Goal: Task Accomplishment & Management: Use online tool/utility

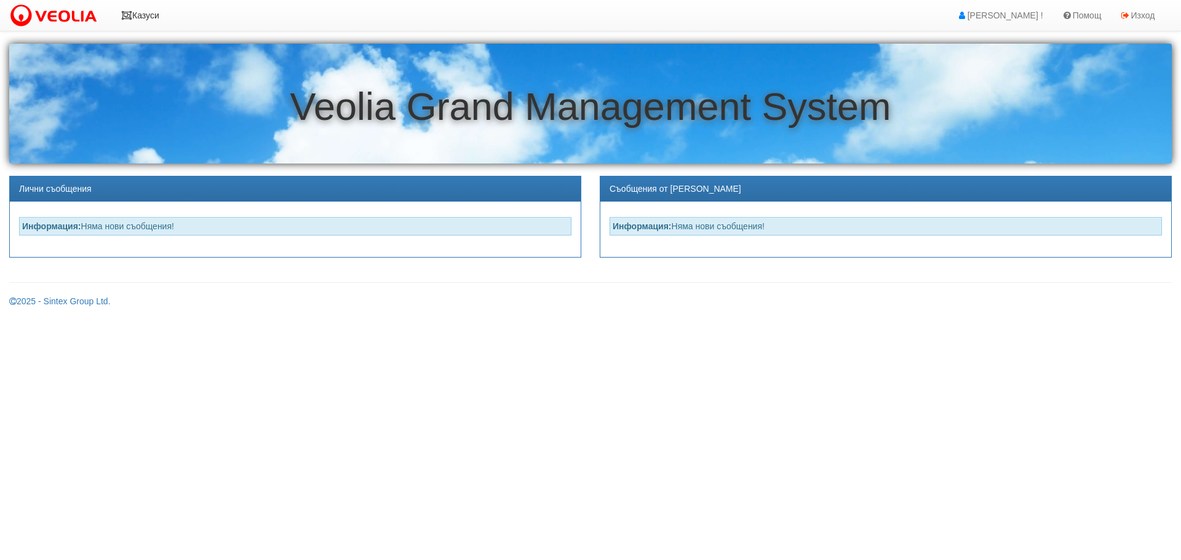
click at [126, 17] on icon at bounding box center [126, 15] width 11 height 9
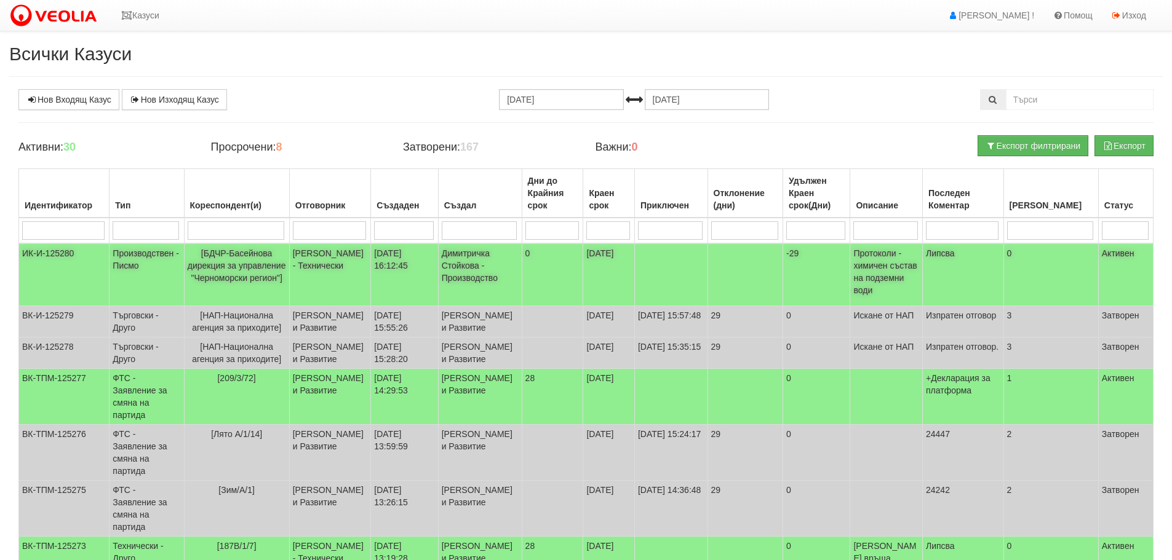
click at [55, 249] on td "ИК-И-125280" at bounding box center [64, 275] width 90 height 63
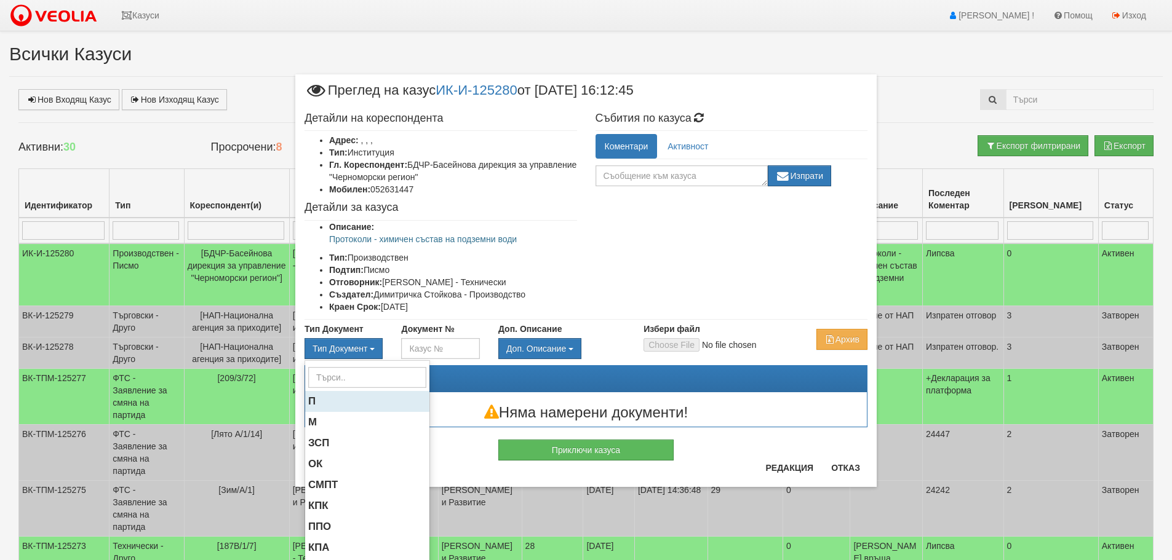
click at [309, 397] on span "П" at bounding box center [311, 402] width 7 height 12
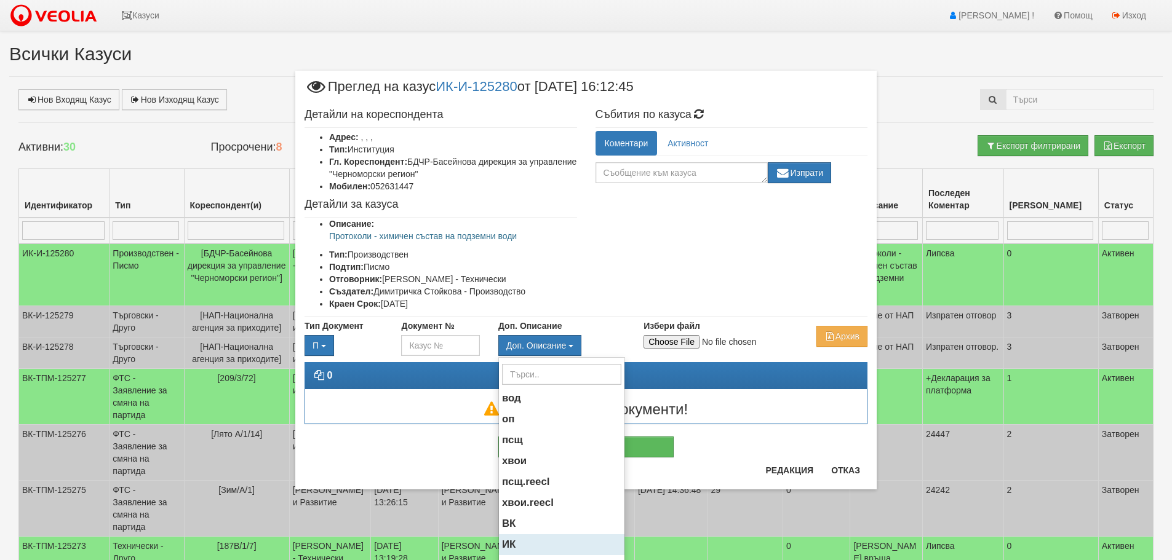
click at [503, 544] on span "ИК" at bounding box center [509, 545] width 14 height 12
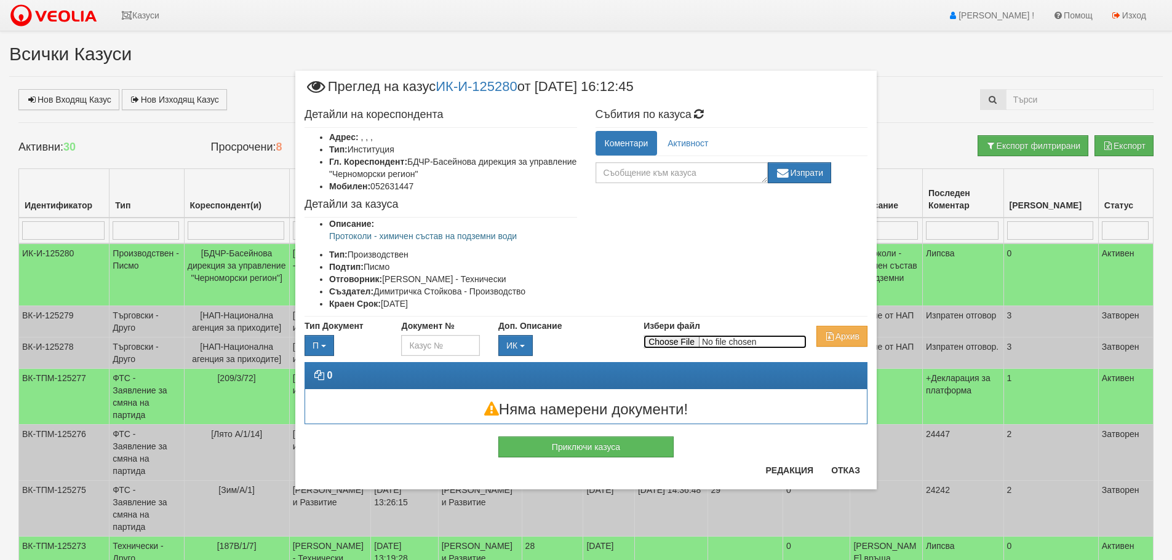
click at [683, 339] on input "Избери файл" at bounding box center [724, 342] width 163 height 14
type input "C:\fakepath\П-БДЧР-ИК-И-125280-27.08.2025.pdf"
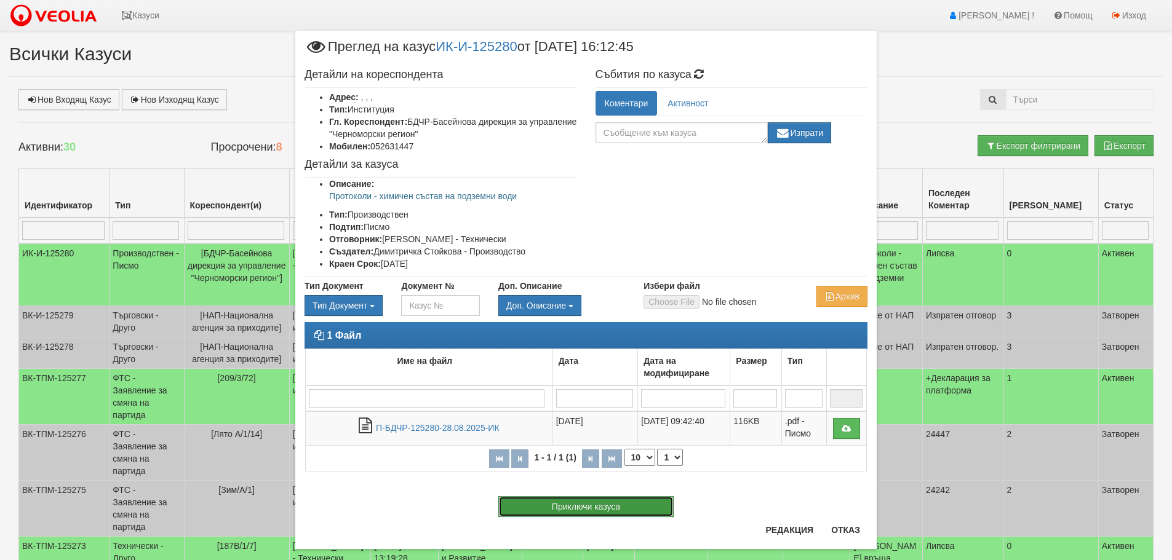
click at [576, 503] on button "Приключи казуса" at bounding box center [585, 506] width 175 height 21
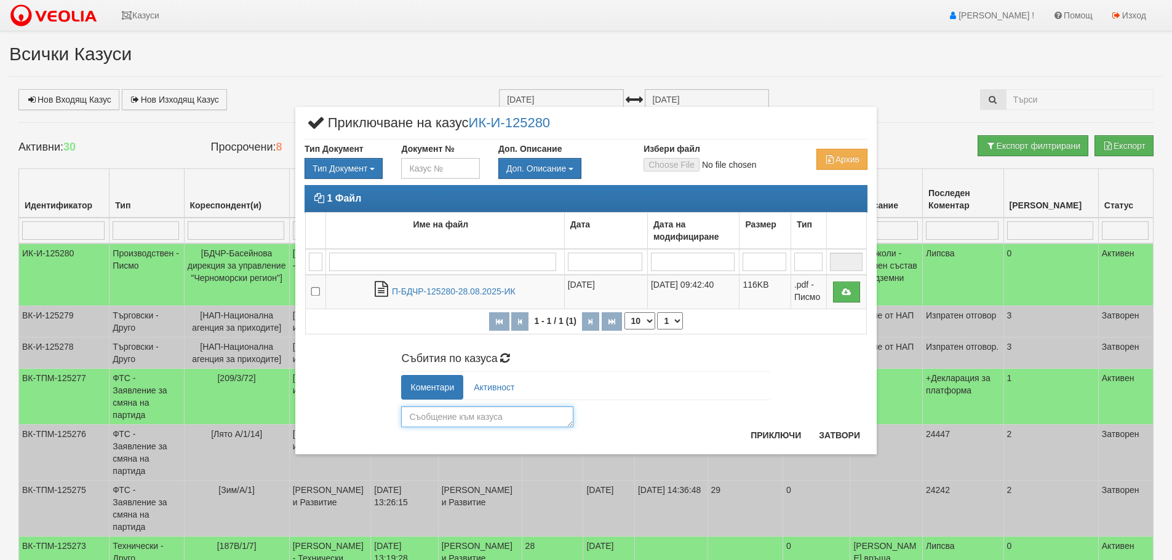
click at [501, 418] on textarea at bounding box center [487, 417] width 172 height 21
type textarea "Обработен и изпратен"
click at [842, 435] on button "Затвори" at bounding box center [839, 436] width 56 height 20
